Goal: Transaction & Acquisition: Purchase product/service

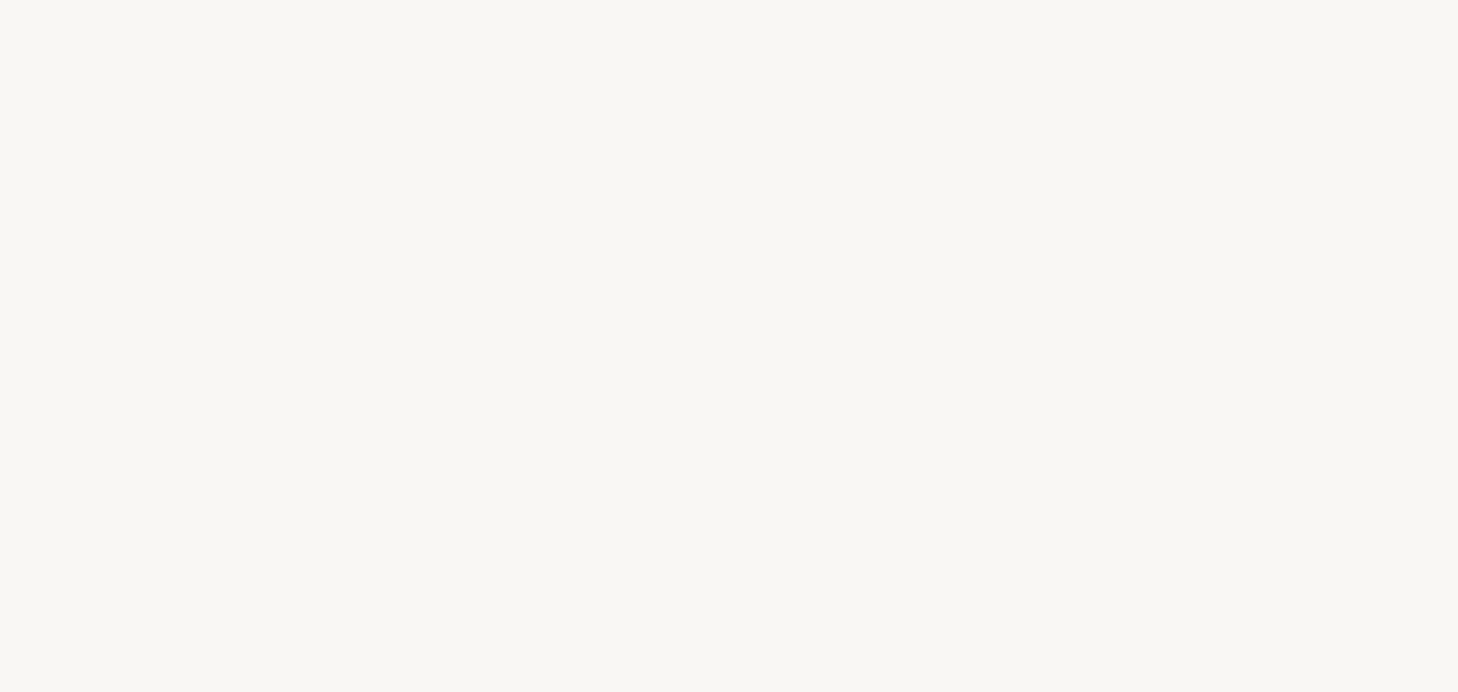
select select "UK"
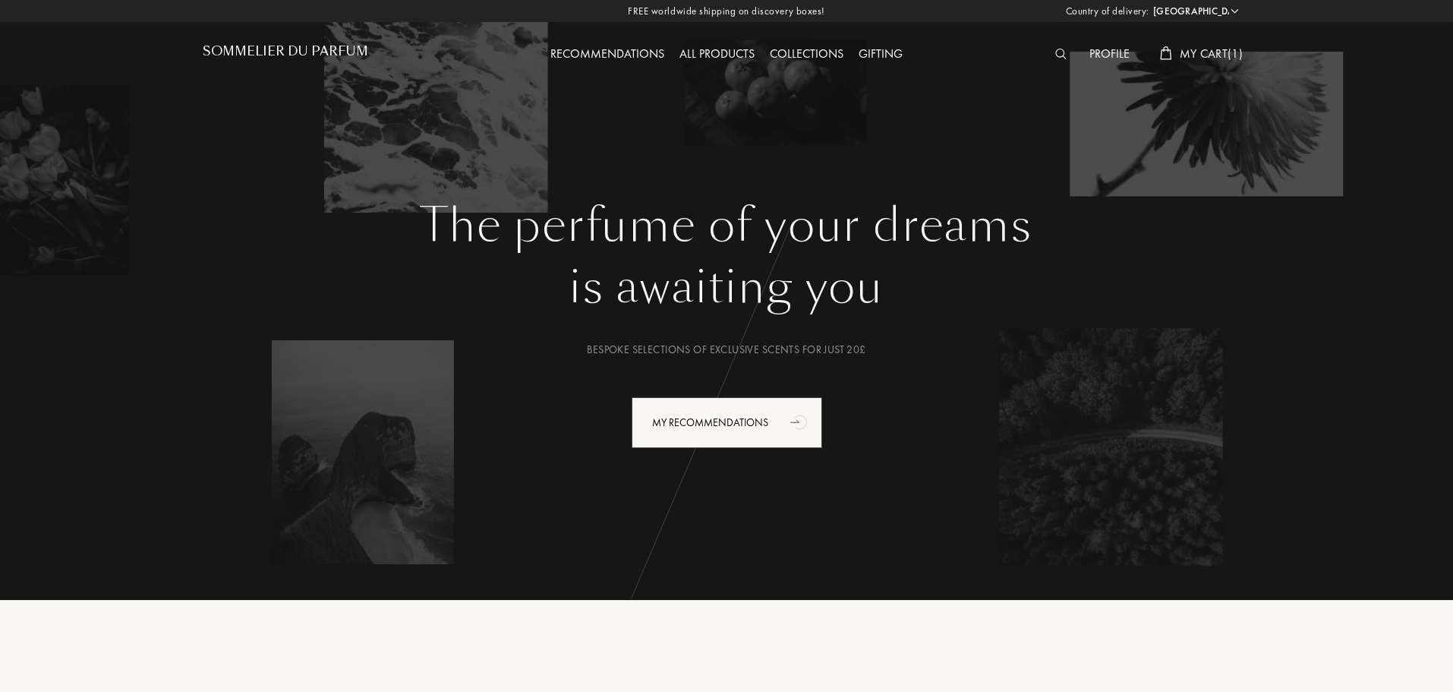
click at [1056, 54] on img at bounding box center [1060, 54] width 11 height 11
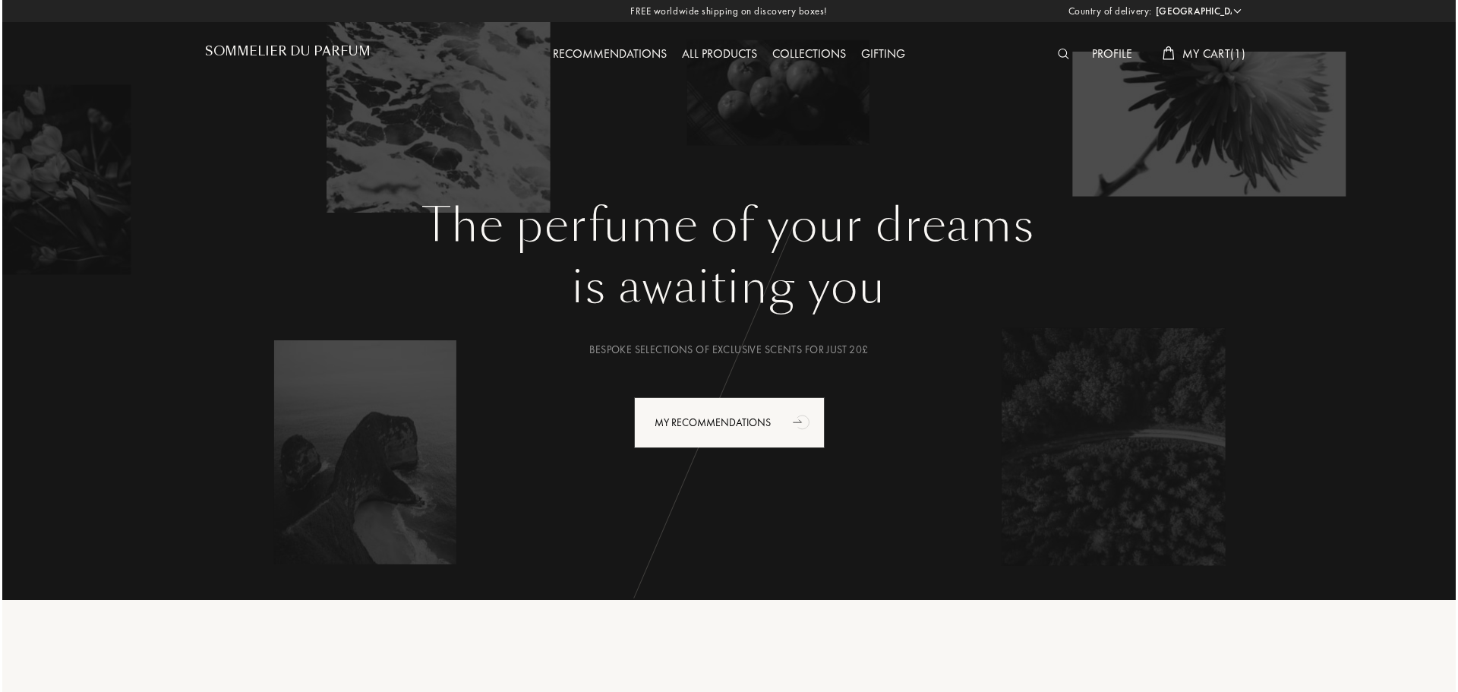
scroll to position [1, 0]
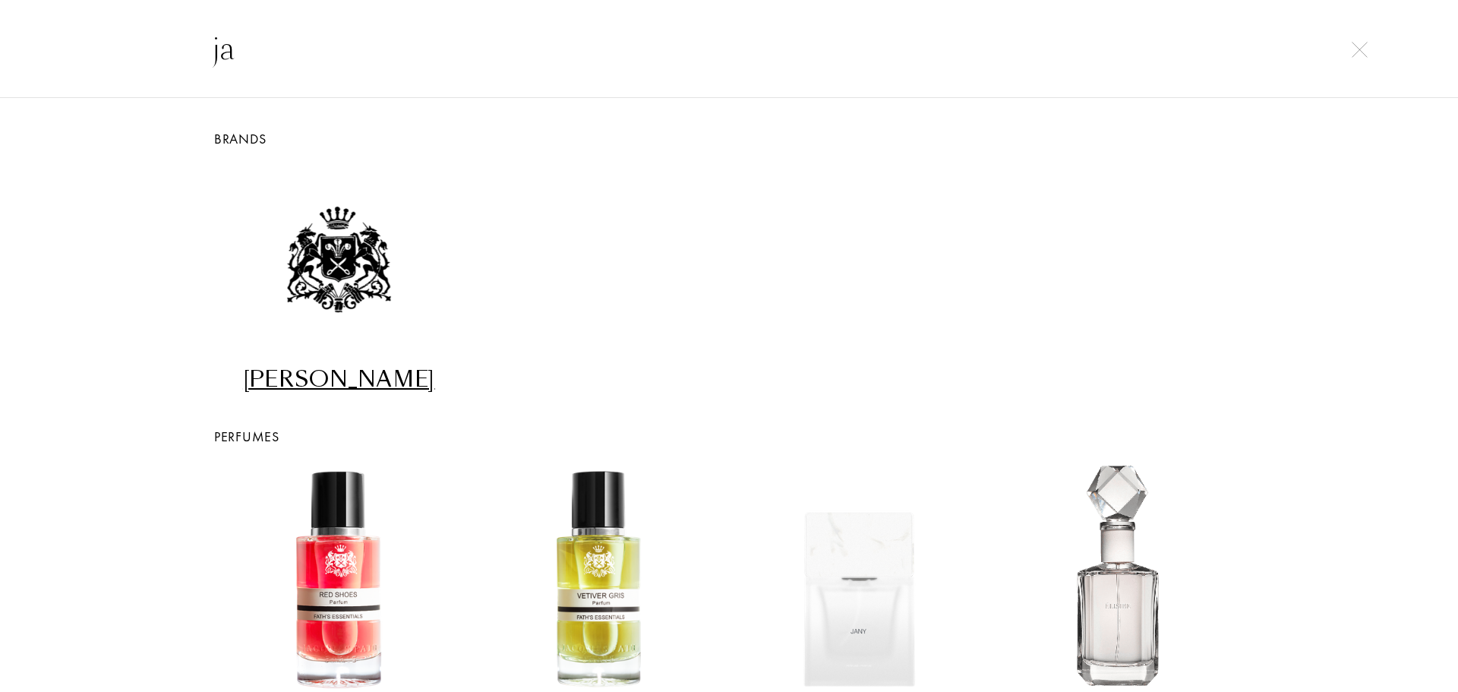
type input "j"
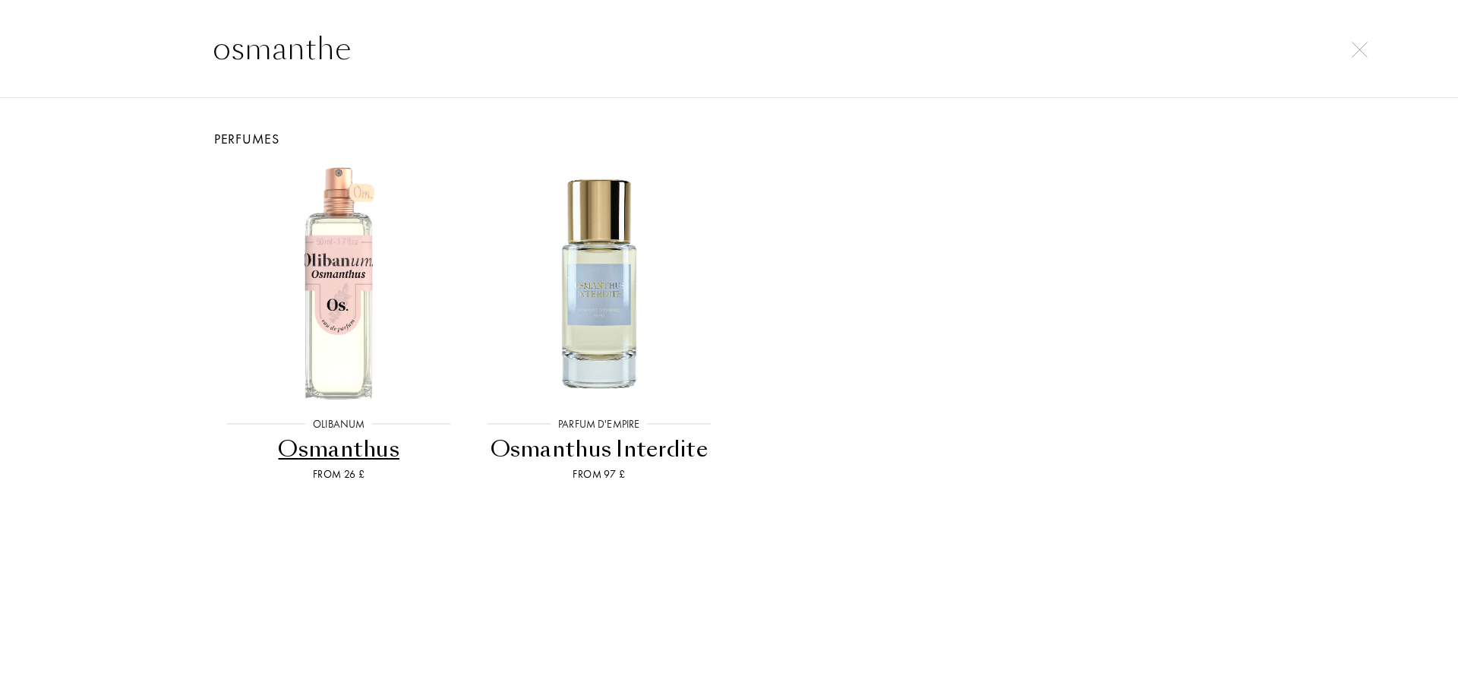
type input "osmanthe"
click at [648, 128] on div "Perfumes" at bounding box center [728, 138] width 1063 height 21
click at [750, 307] on div "Olibanum Olibanum Osmanthus From 26 £ Parfum d'Empire Parfum d'Empire Osmanthus…" at bounding box center [728, 325] width 1063 height 352
click at [586, 316] on img at bounding box center [599, 283] width 234 height 234
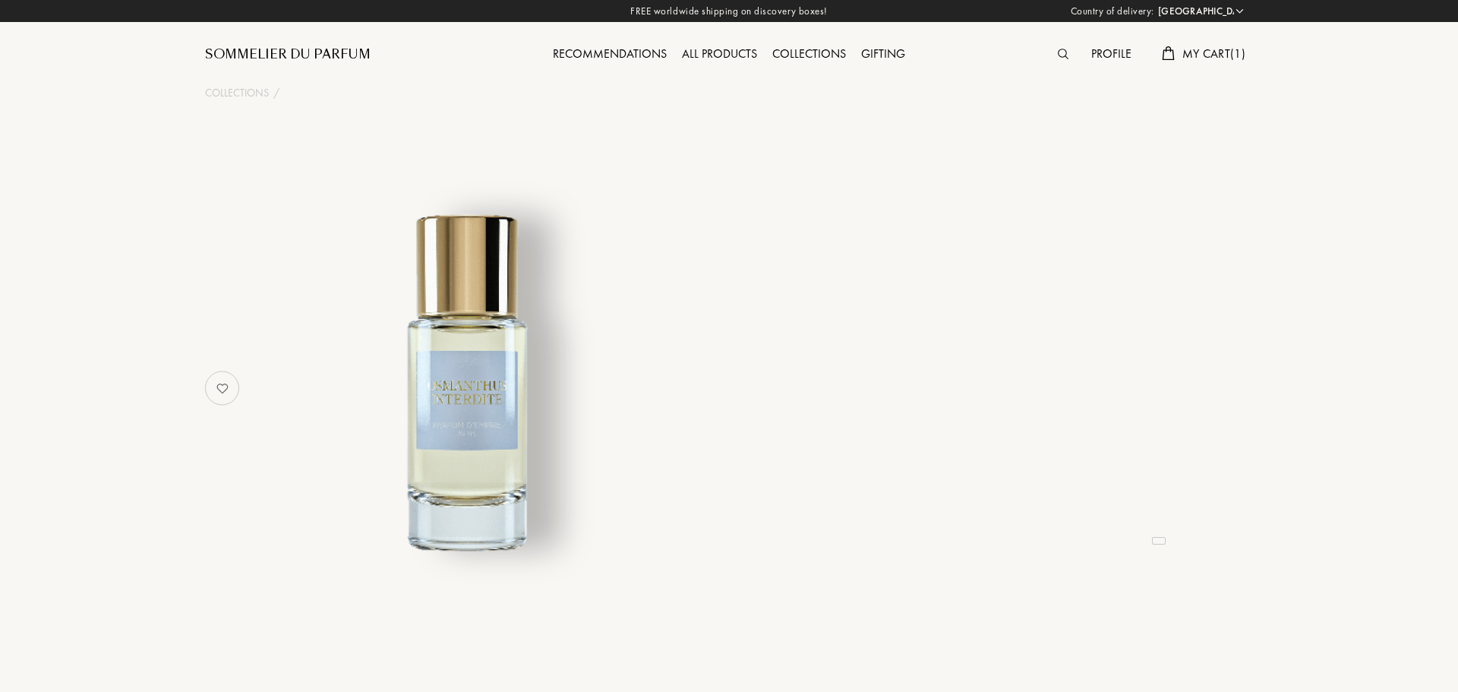
select select "UK"
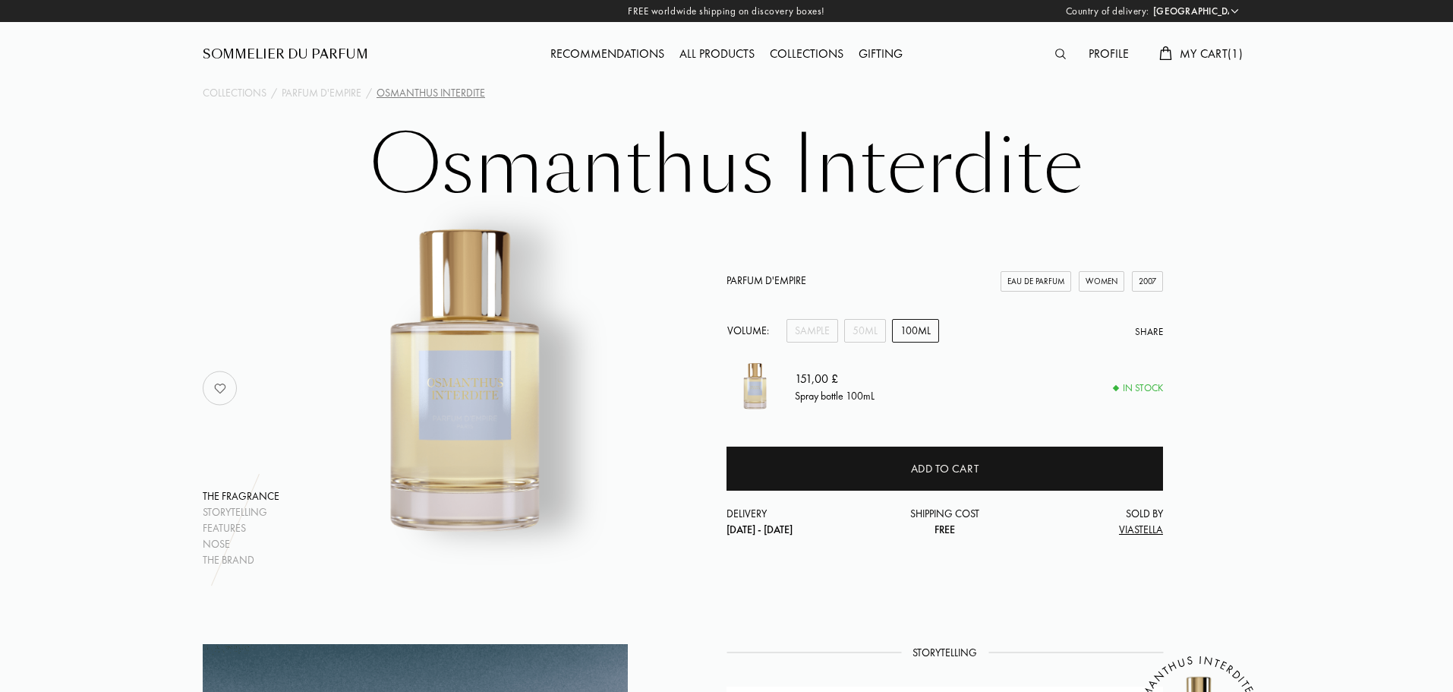
click at [1055, 54] on img at bounding box center [1060, 54] width 11 height 11
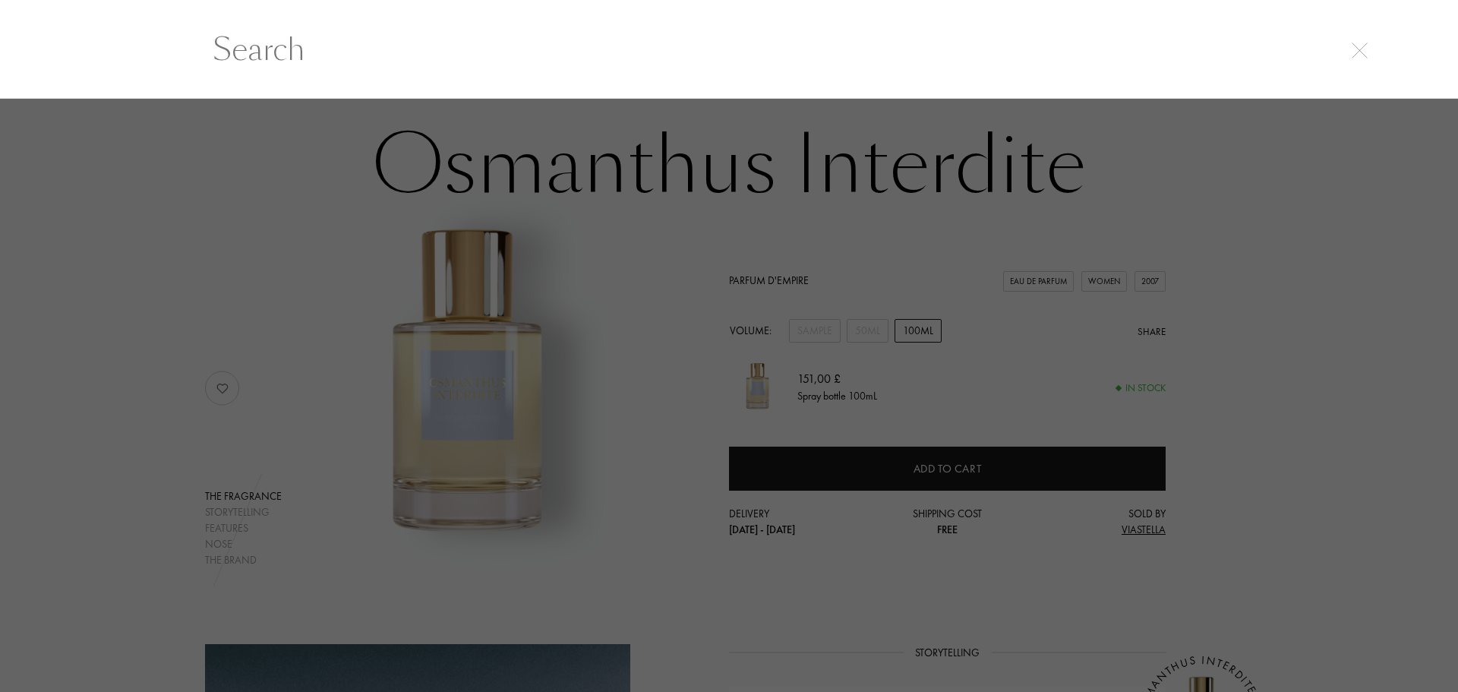
scroll to position [1, 0]
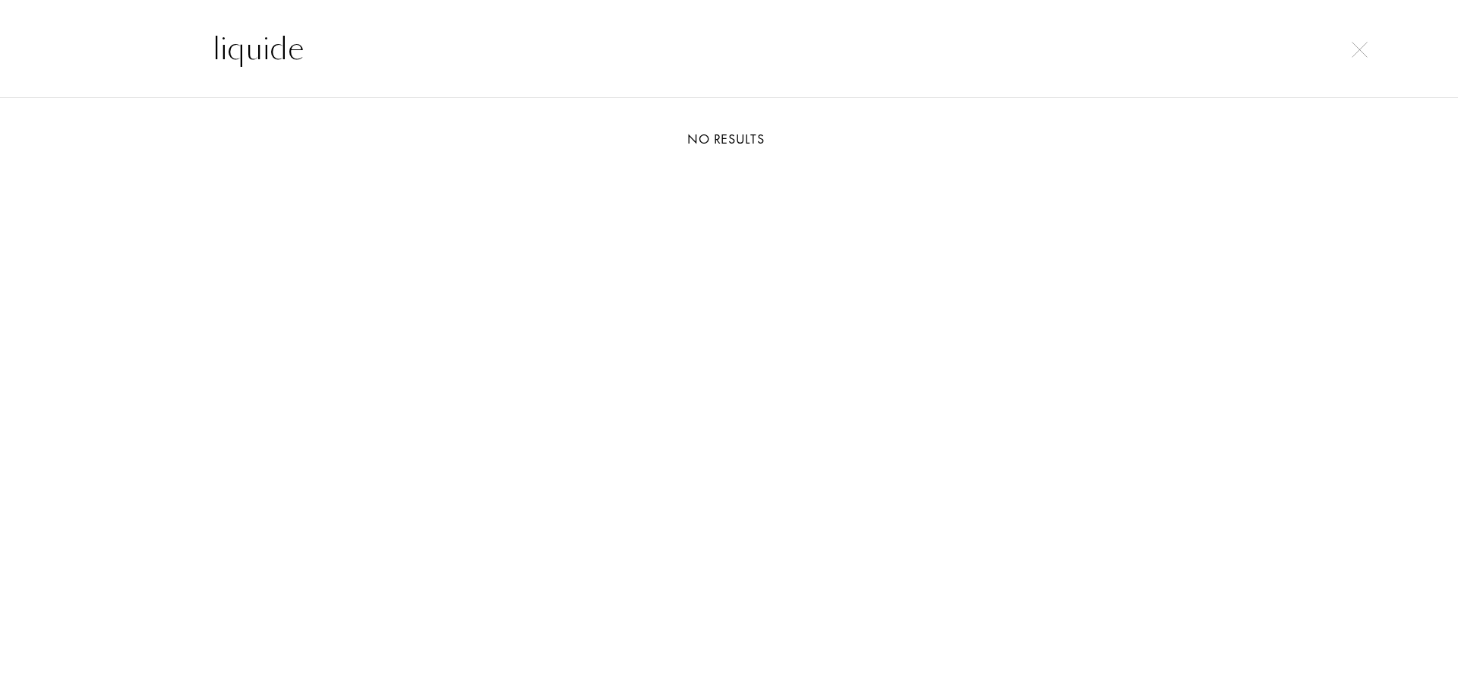
drag, startPoint x: 340, startPoint y: 11, endPoint x: 210, endPoint y: 12, distance: 130.6
click at [210, 12] on div "liquide" at bounding box center [729, 48] width 1458 height 99
click at [201, 37] on input "liquide" at bounding box center [728, 49] width 1093 height 46
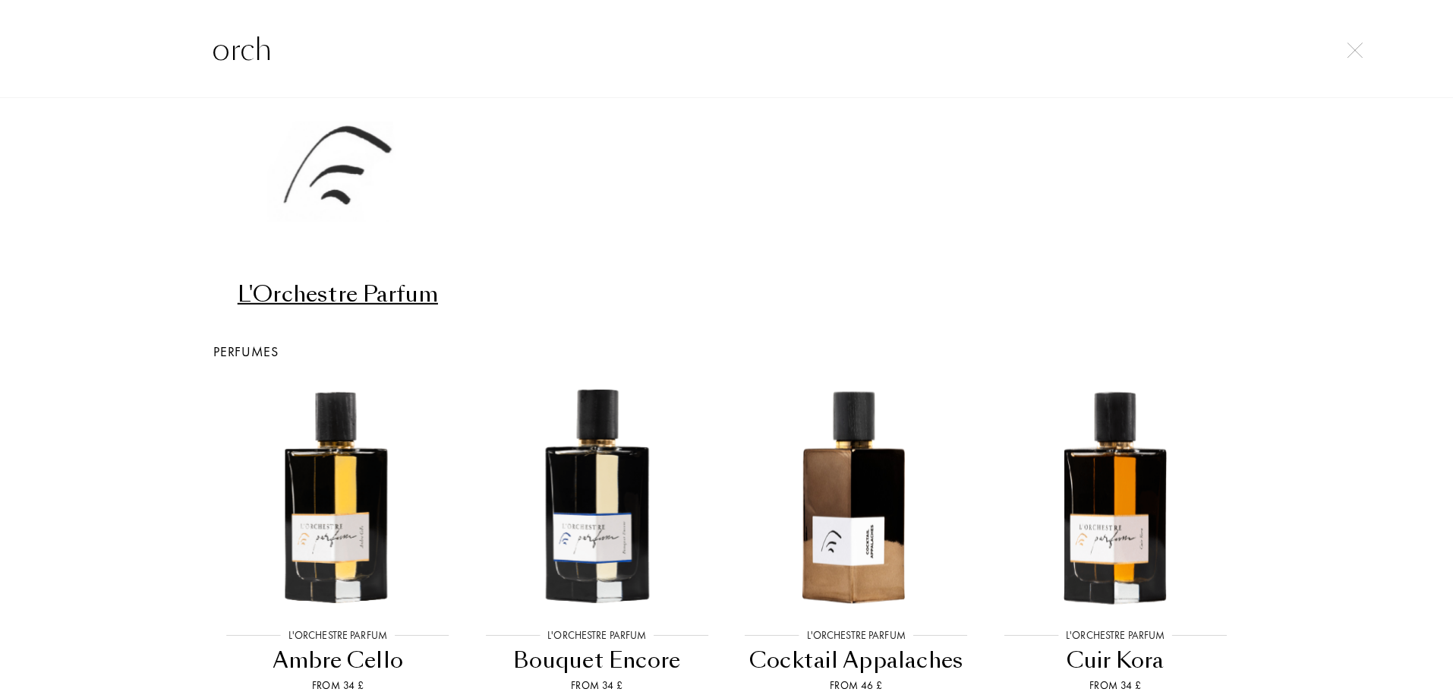
scroll to position [0, 0]
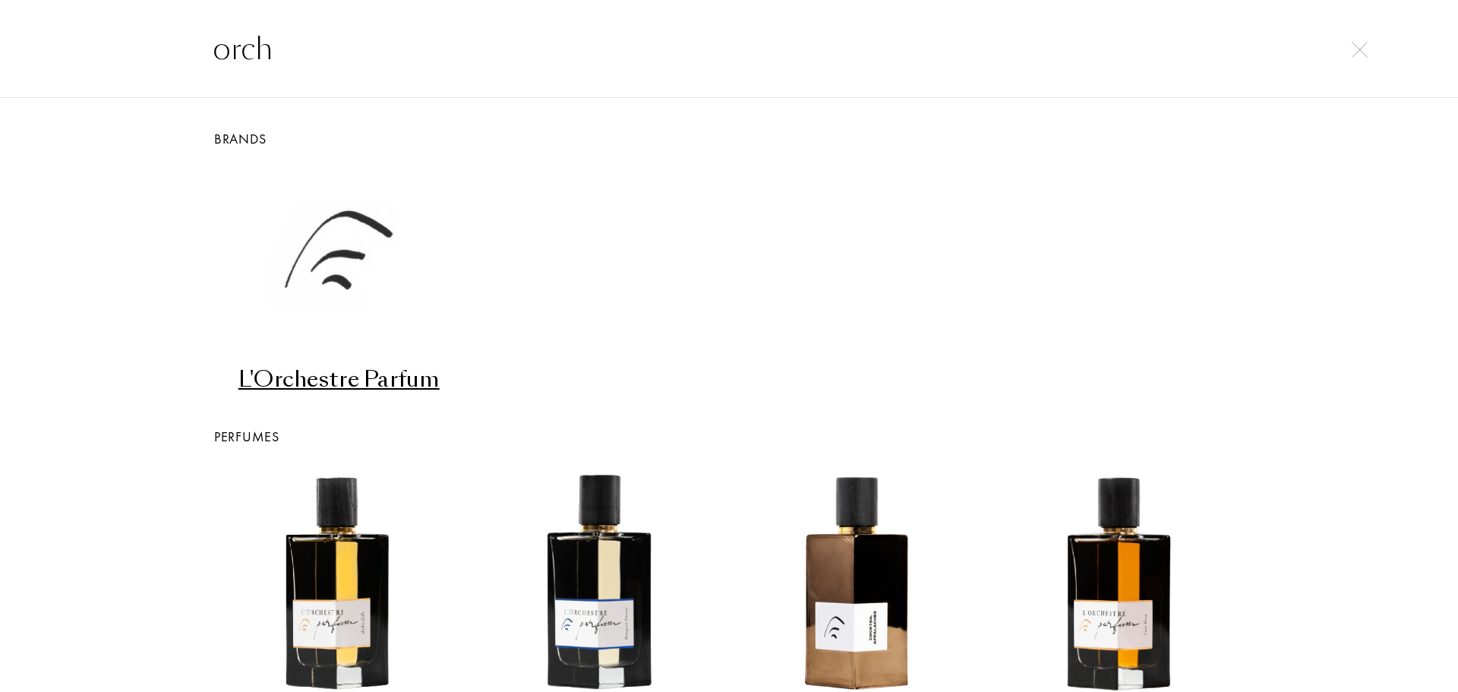
type input "orch"
click at [247, 134] on div "Brands" at bounding box center [728, 138] width 1063 height 21
click at [243, 140] on div "Brands" at bounding box center [728, 138] width 1063 height 21
click at [1364, 47] on img at bounding box center [1360, 50] width 16 height 16
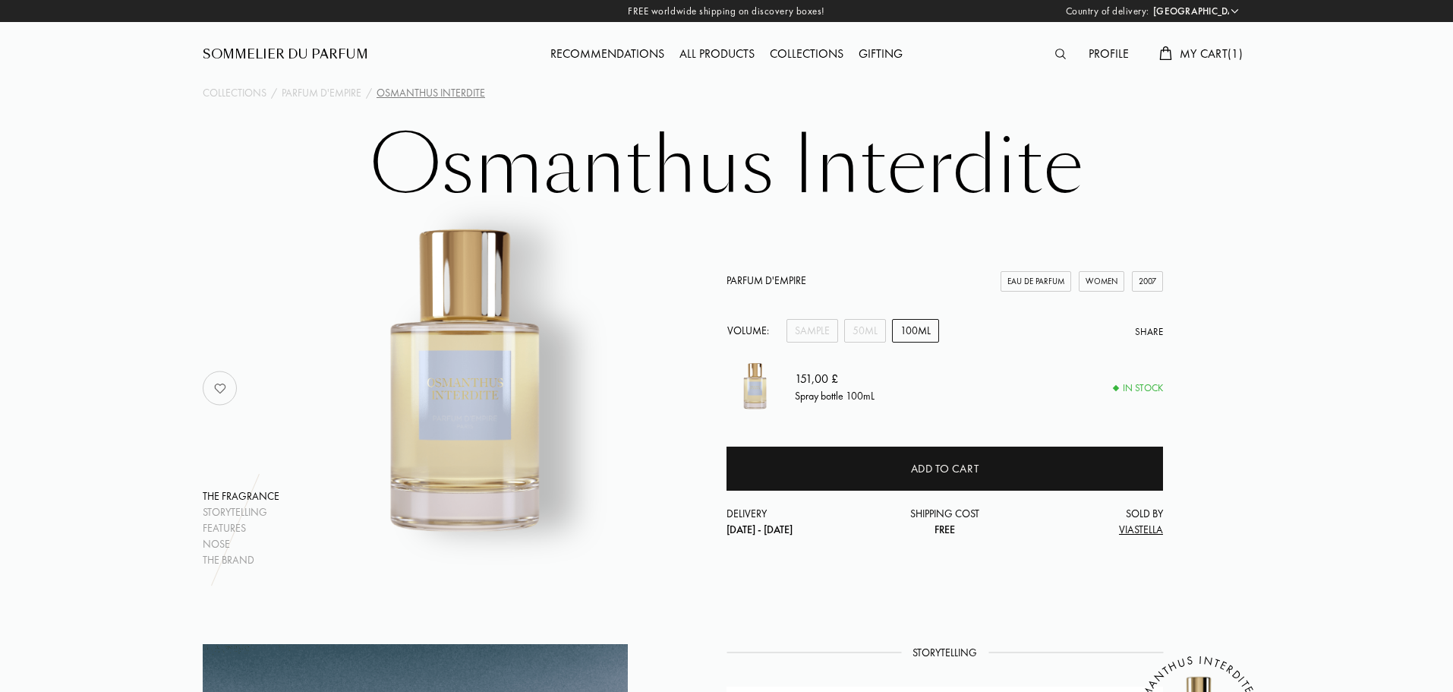
click at [1059, 58] on img at bounding box center [1060, 54] width 11 height 11
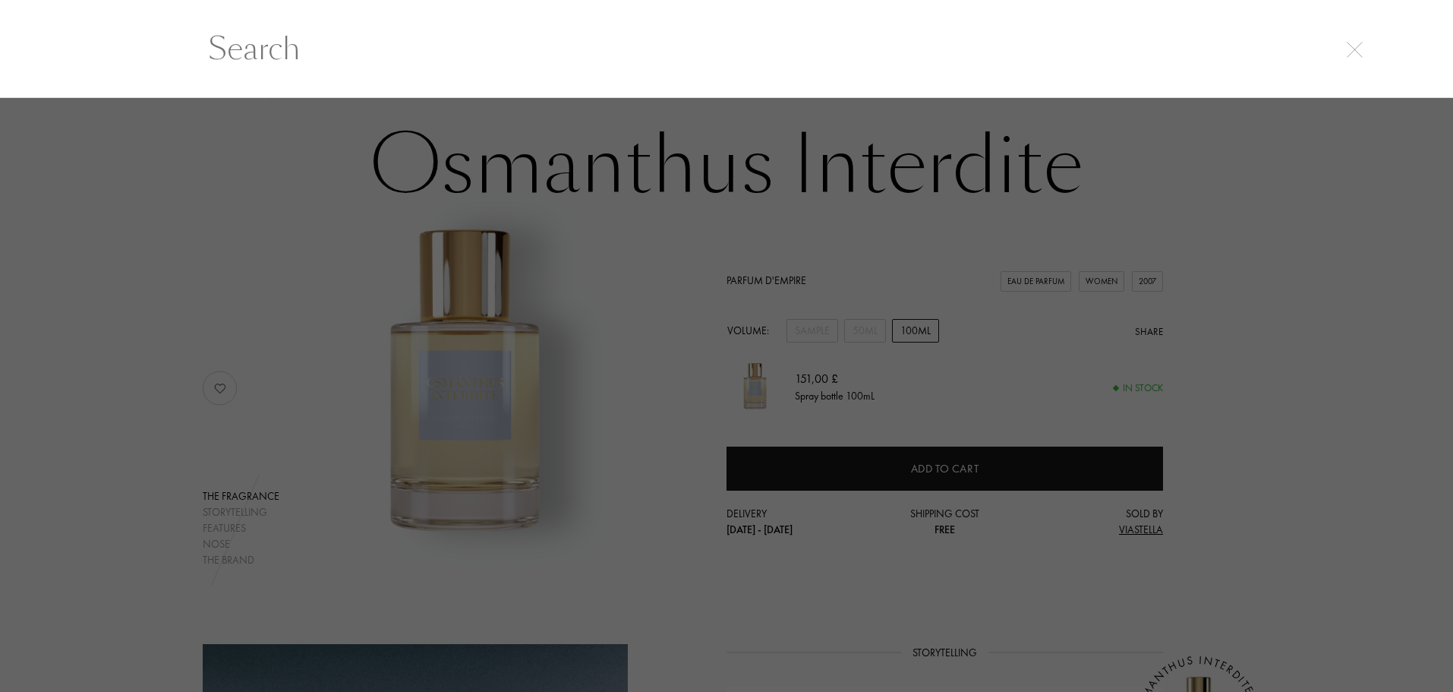
scroll to position [1, 0]
drag, startPoint x: 1367, startPoint y: 52, endPoint x: 1253, endPoint y: 13, distance: 120.5
click at [1366, 52] on img at bounding box center [1360, 50] width 16 height 16
